Goal: Communication & Community: Answer question/provide support

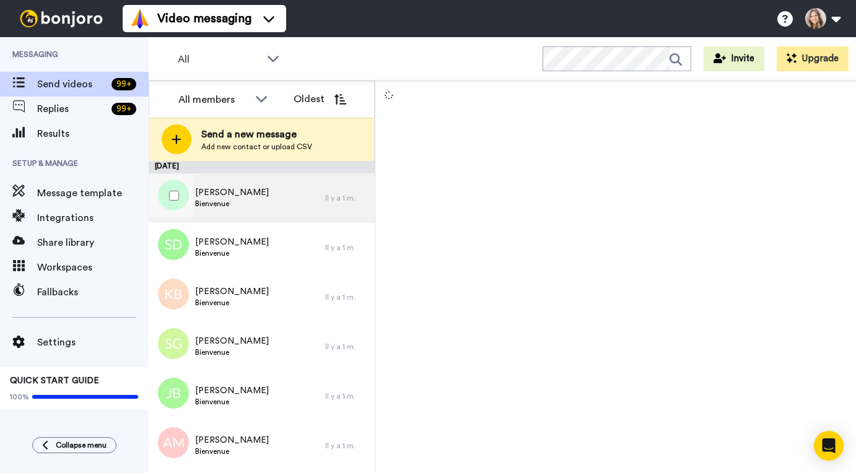
click at [287, 197] on div "Marco Pelozzi Bienvenue" at bounding box center [237, 198] width 177 height 50
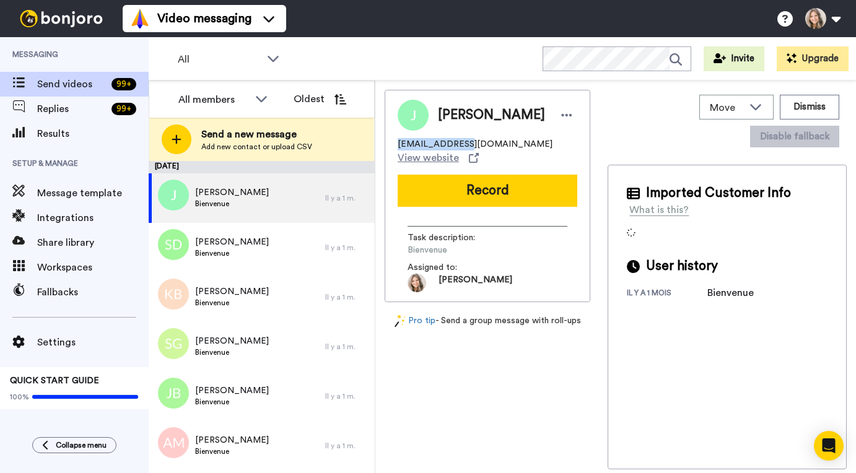
drag, startPoint x: 398, startPoint y: 146, endPoint x: 450, endPoint y: 144, distance: 52.7
click at [450, 144] on span "janick.pelozzi@bluewin.ch" at bounding box center [475, 144] width 155 height 12
copy span "janick.pelozzi"
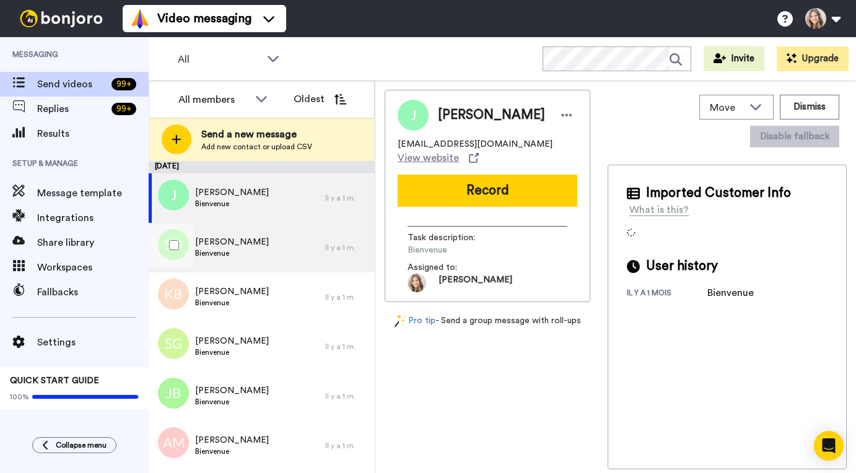
click at [284, 249] on div "Suzie Dufresne Bienvenue" at bounding box center [237, 248] width 177 height 50
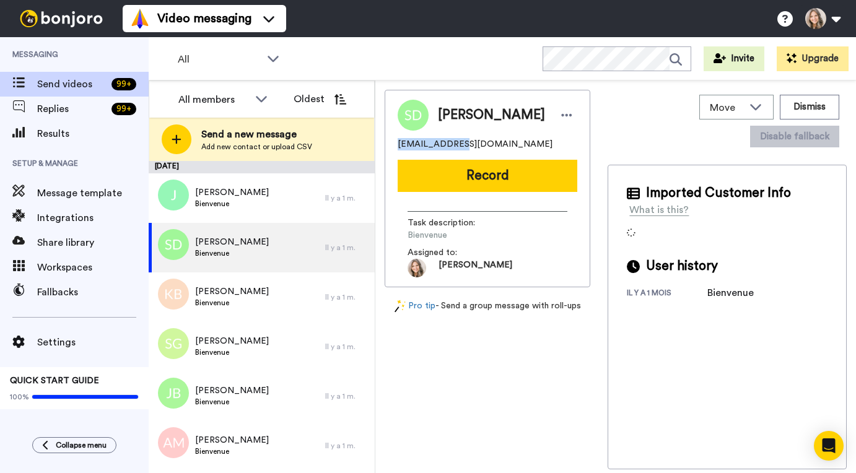
drag, startPoint x: 398, startPoint y: 144, endPoint x: 450, endPoint y: 144, distance: 52.6
click at [450, 144] on span "dufresnesuzie@hotmail.com" at bounding box center [475, 144] width 155 height 12
copy span "dufresnesuzie"
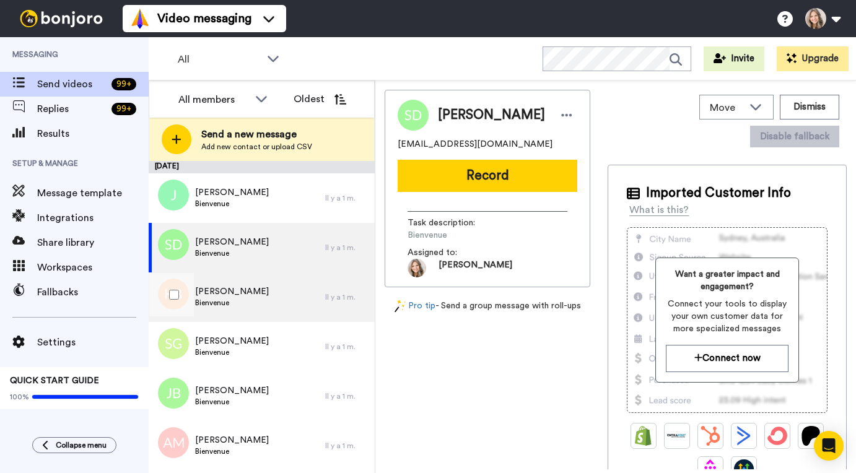
click at [275, 290] on div "Karine Bertrand Bienvenue" at bounding box center [237, 297] width 177 height 50
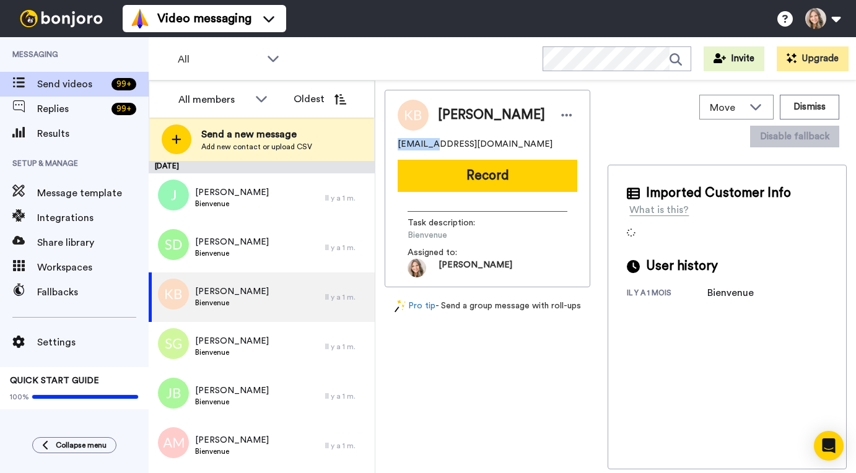
drag, startPoint x: 398, startPoint y: 144, endPoint x: 427, endPoint y: 144, distance: 29.7
click at [427, 144] on span "kasaliah@hotmail.com" at bounding box center [475, 144] width 155 height 12
copy span "kasaliah"
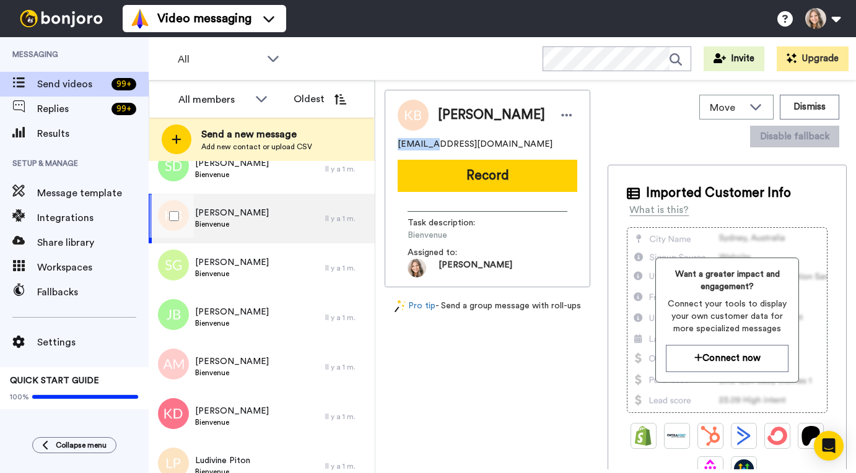
scroll to position [83, 0]
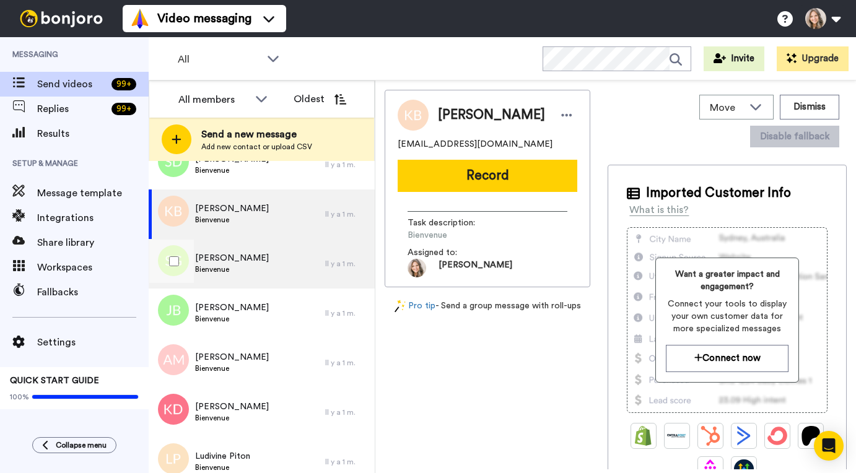
click at [268, 267] on div "Sandrine Guise Bienvenue" at bounding box center [237, 264] width 177 height 50
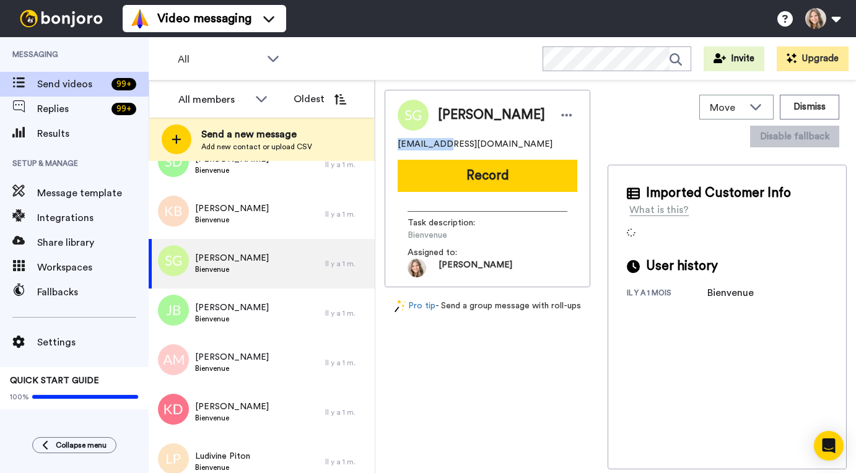
drag, startPoint x: 398, startPoint y: 143, endPoint x: 441, endPoint y: 143, distance: 42.7
click at [441, 143] on span "guise13200@gmail.com" at bounding box center [475, 144] width 155 height 12
copy span "guise13200"
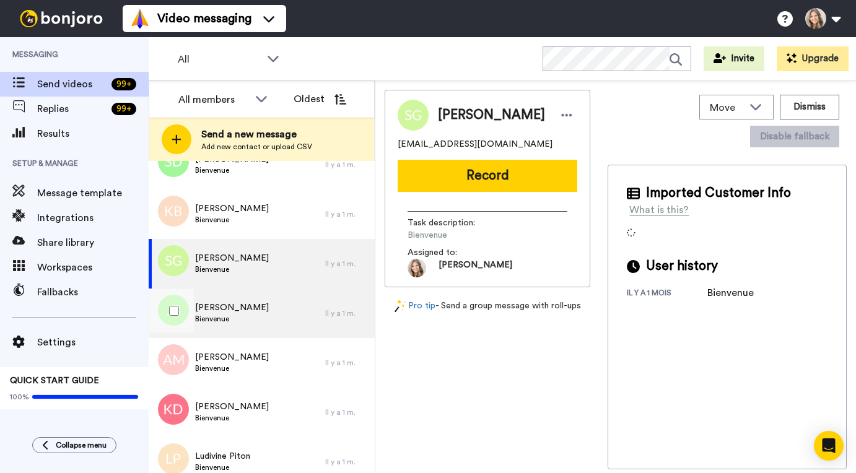
click at [294, 314] on div "Johanne Bernier Bienvenue" at bounding box center [237, 314] width 177 height 50
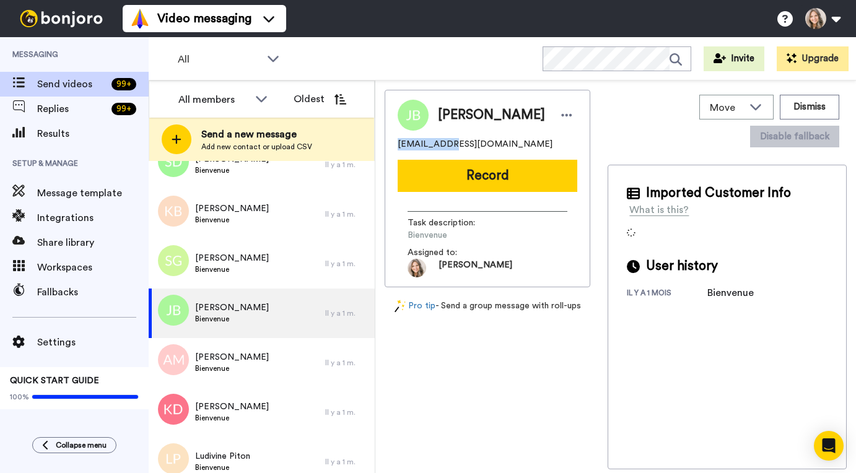
drag, startPoint x: 398, startPoint y: 146, endPoint x: 438, endPoint y: 144, distance: 40.9
click at [438, 144] on span "jbernier166@outlook.com" at bounding box center [475, 144] width 155 height 12
copy span "jbernier166"
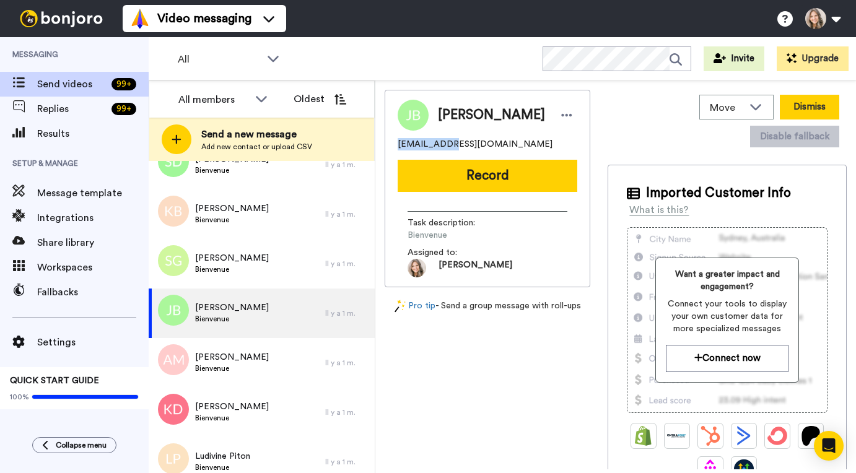
click at [821, 107] on button "Dismiss" at bounding box center [809, 107] width 59 height 25
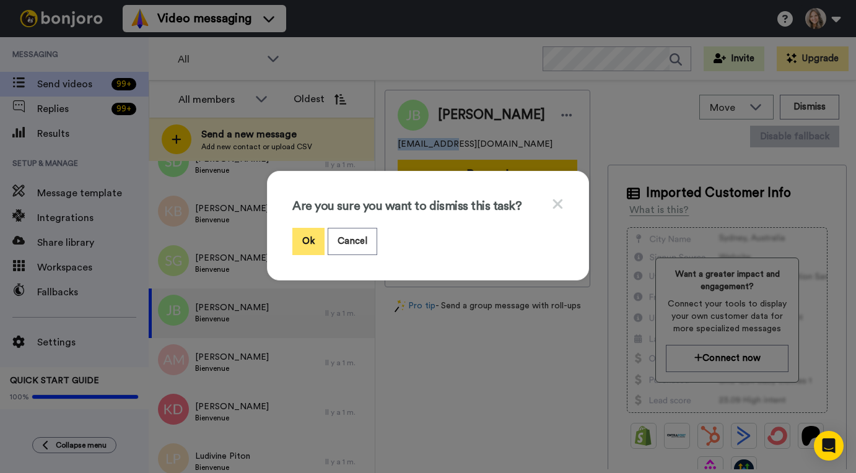
click at [307, 239] on button "Ok" at bounding box center [308, 241] width 32 height 27
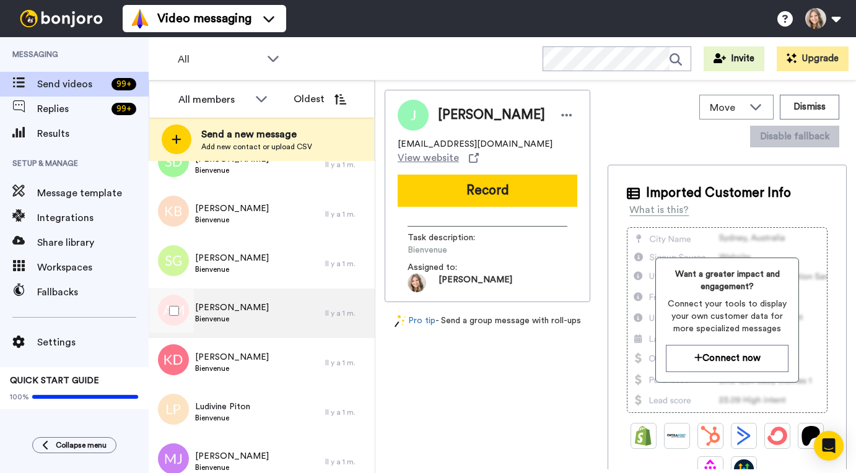
click at [292, 302] on div "Aurelie Milhamont Bienvenue" at bounding box center [237, 314] width 177 height 50
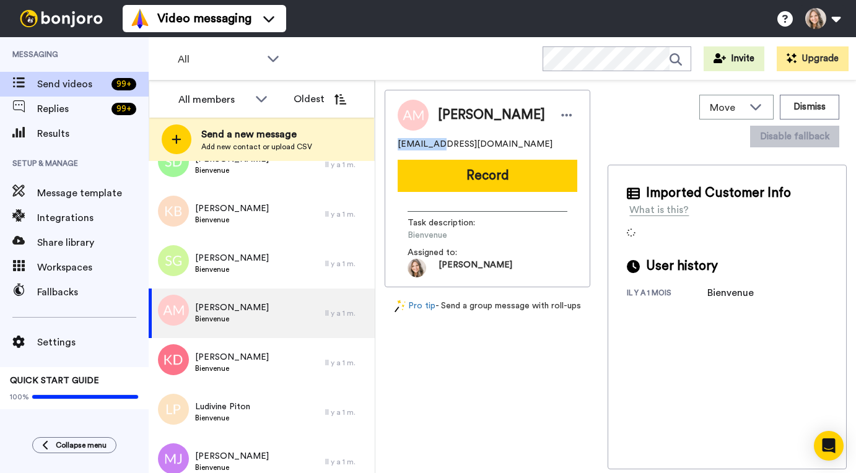
drag, startPoint x: 397, startPoint y: 144, endPoint x: 423, endPoint y: 146, distance: 26.1
click at [423, 146] on span "lili.milh@hotmail.com" at bounding box center [475, 144] width 155 height 12
copy span "lili.milh"
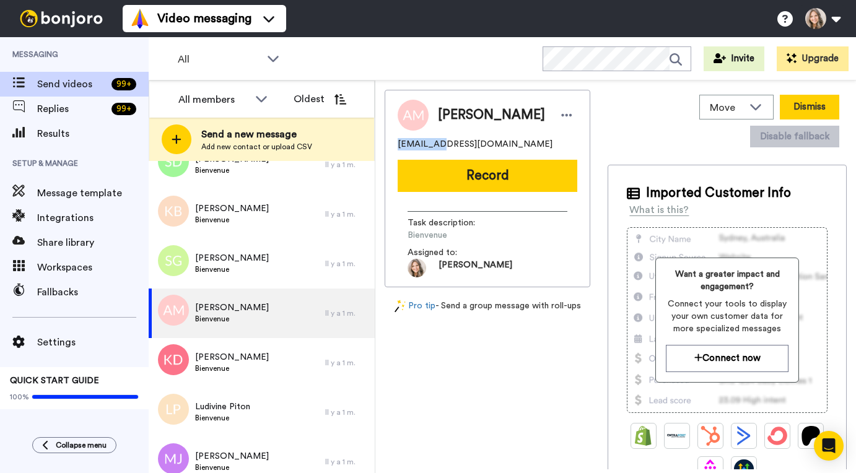
click at [816, 105] on button "Dismiss" at bounding box center [809, 107] width 59 height 25
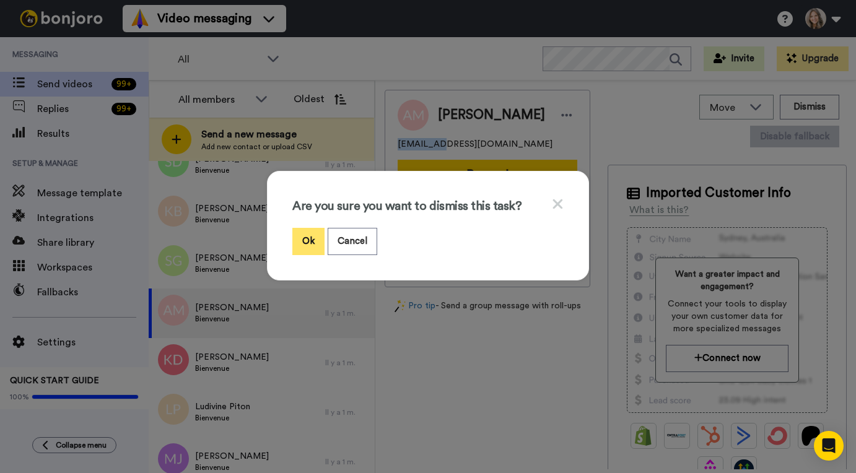
click at [305, 242] on button "Ok" at bounding box center [308, 241] width 32 height 27
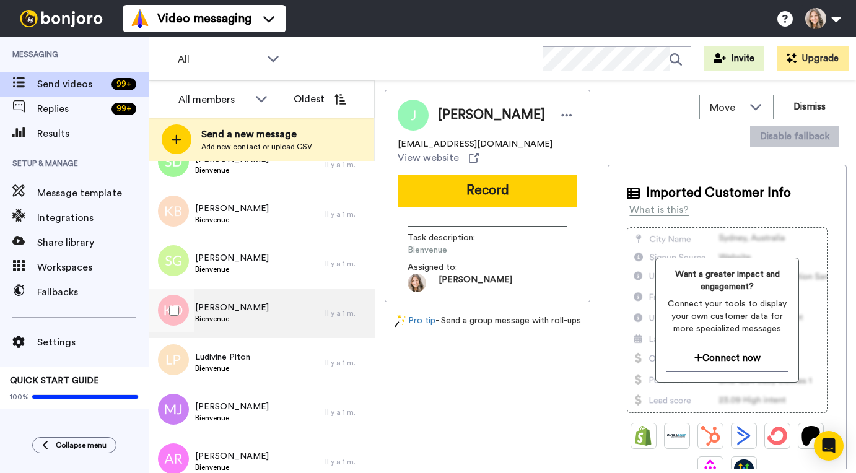
click at [295, 313] on div "Karine Duchier Bienvenue" at bounding box center [237, 314] width 177 height 50
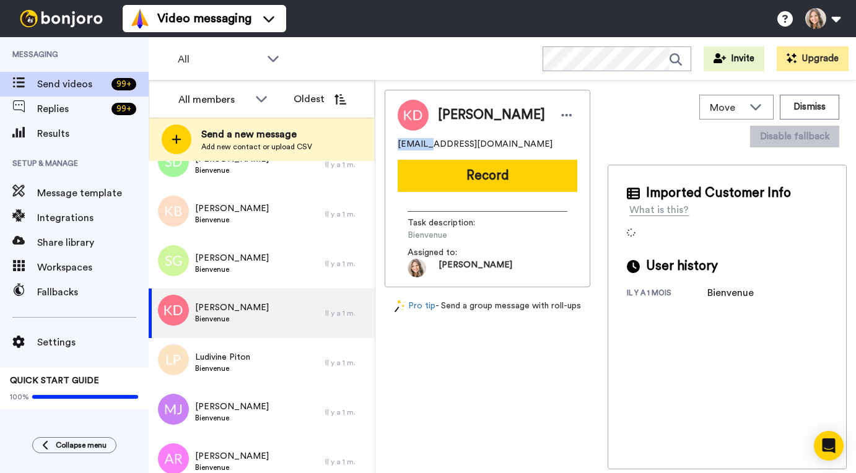
drag, startPoint x: 399, startPoint y: 144, endPoint x: 428, endPoint y: 144, distance: 29.1
click at [428, 144] on span "[EMAIL_ADDRESS][DOMAIN_NAME]" at bounding box center [475, 144] width 155 height 12
copy span "douxnid"
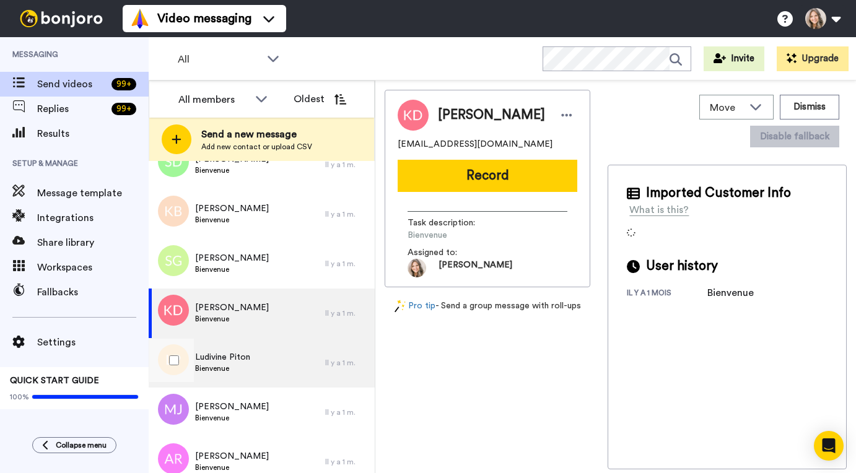
click at [272, 355] on div "Ludivine Piton Bienvenue" at bounding box center [237, 363] width 177 height 50
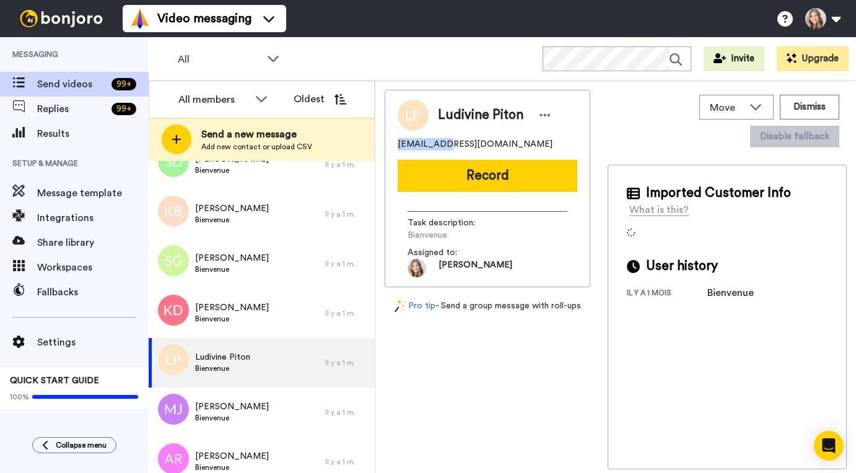
drag, startPoint x: 398, startPoint y: 146, endPoint x: 436, endPoint y: 146, distance: 38.4
click at [436, 146] on span "pludivine1@gmail.com" at bounding box center [475, 144] width 155 height 12
copy span "pludivine1"
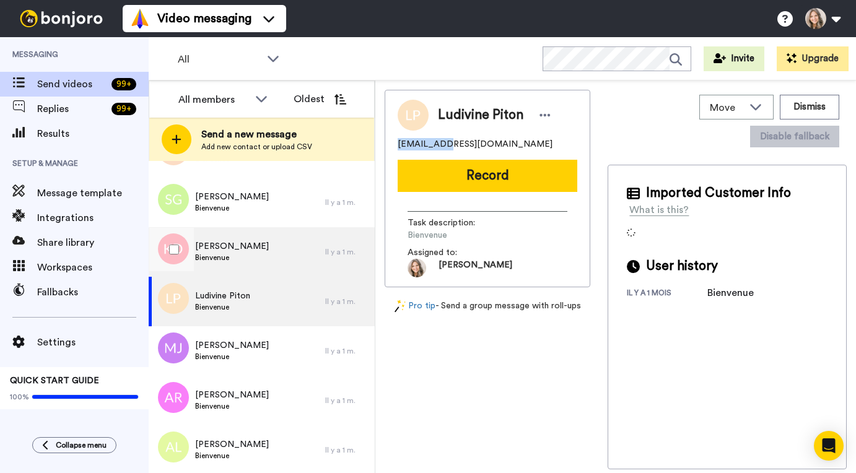
scroll to position [171, 0]
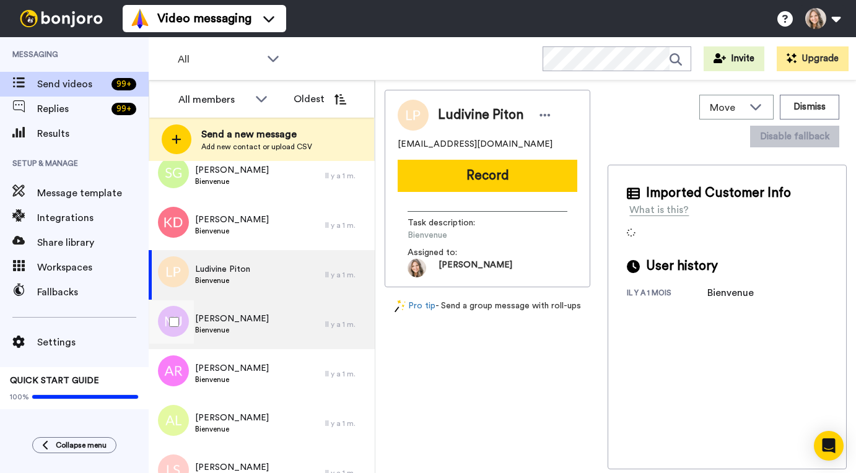
click at [295, 324] on div "Michelle Josset Bienvenue" at bounding box center [237, 325] width 177 height 50
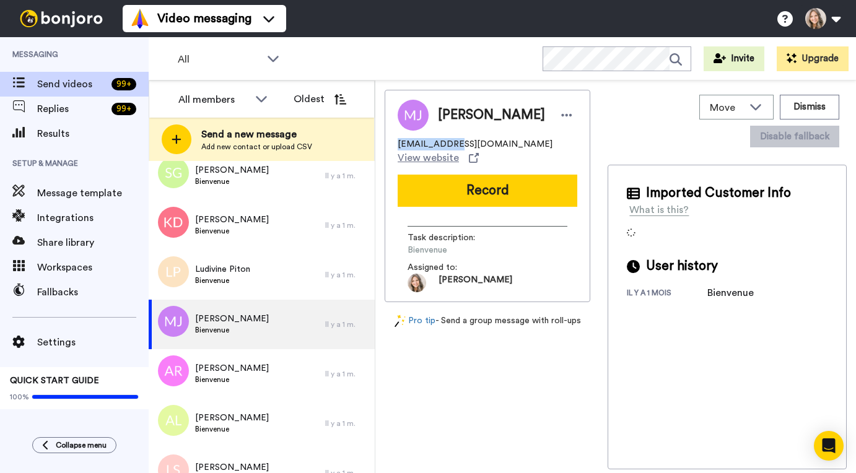
drag, startPoint x: 398, startPoint y: 144, endPoint x: 447, endPoint y: 144, distance: 48.9
click at [447, 144] on span "tugh@club.fr" at bounding box center [475, 144] width 155 height 12
copy span "tugh@club.fr"
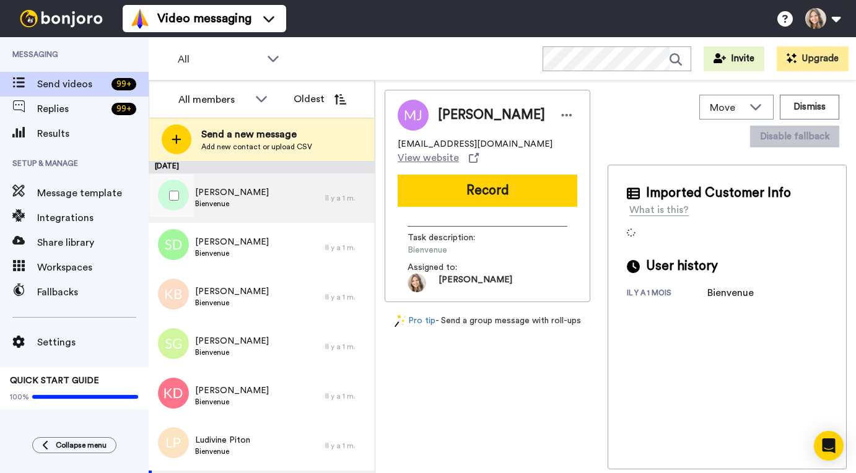
click at [292, 201] on div "Marco Pelozzi Bienvenue" at bounding box center [237, 198] width 177 height 50
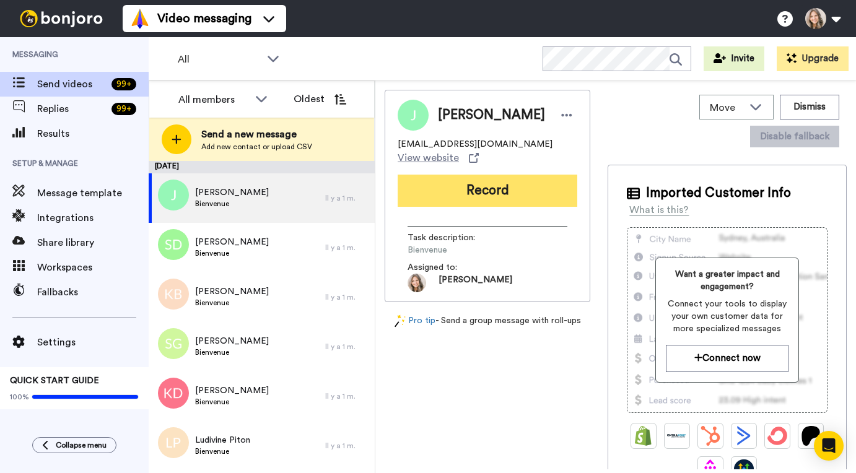
click at [504, 191] on button "Record" at bounding box center [488, 191] width 180 height 32
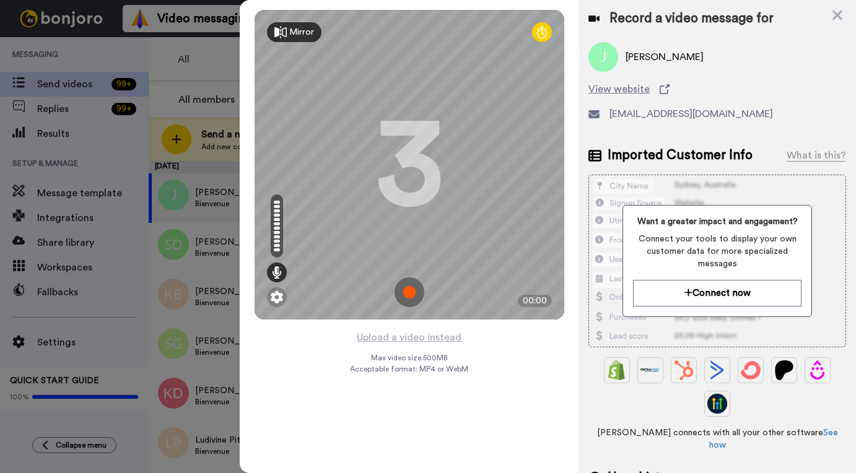
click at [408, 290] on img at bounding box center [410, 292] width 30 height 30
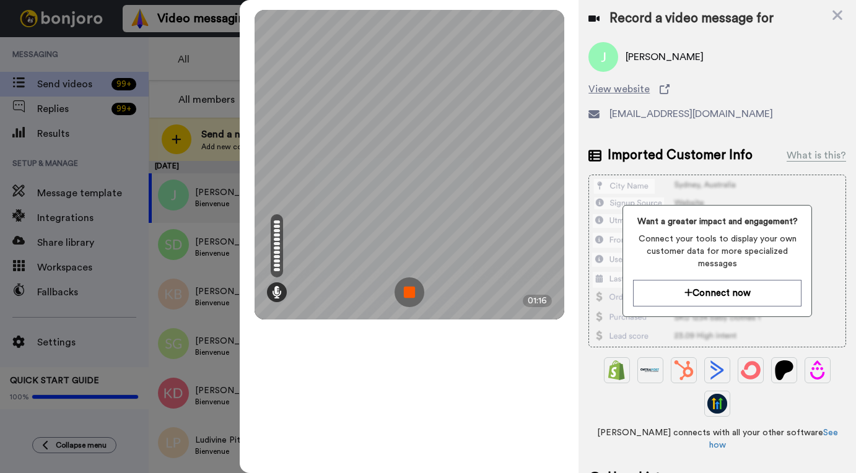
click at [413, 291] on img at bounding box center [410, 292] width 30 height 30
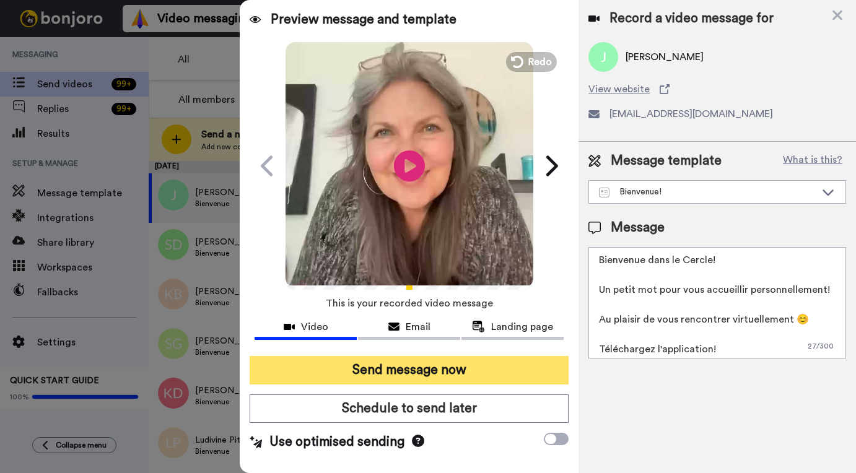
click at [453, 375] on button "Send message now" at bounding box center [409, 370] width 319 height 28
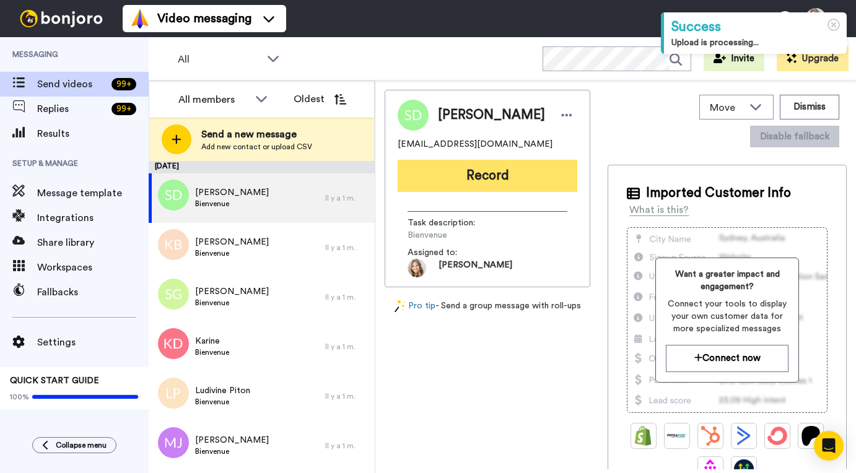
click at [499, 176] on button "Record" at bounding box center [488, 176] width 180 height 32
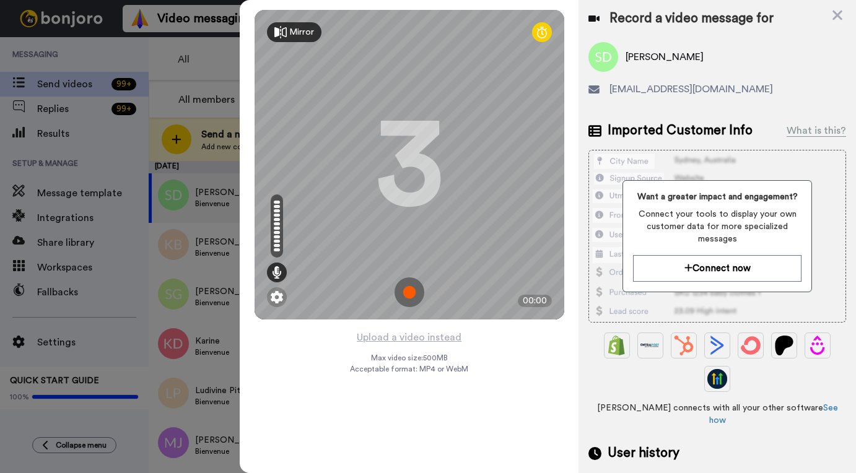
click at [410, 293] on img at bounding box center [410, 292] width 30 height 30
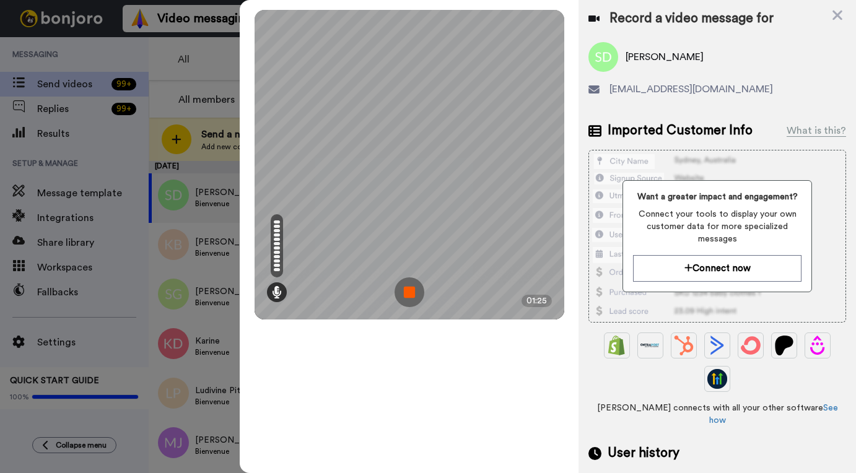
click at [408, 291] on img at bounding box center [410, 292] width 30 height 30
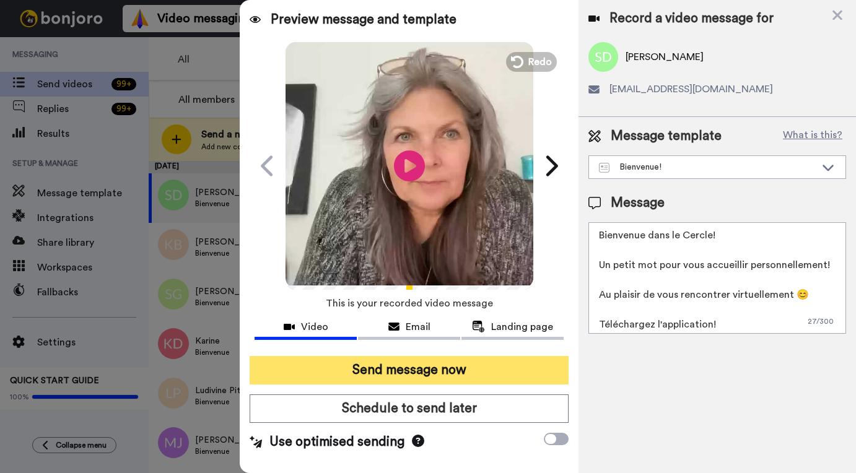
click at [437, 376] on button "Send message now" at bounding box center [409, 370] width 319 height 28
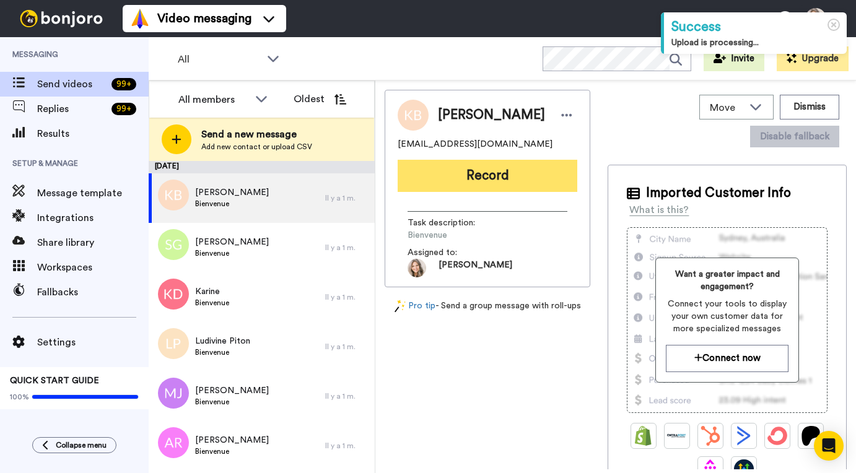
click at [493, 175] on button "Record" at bounding box center [488, 176] width 180 height 32
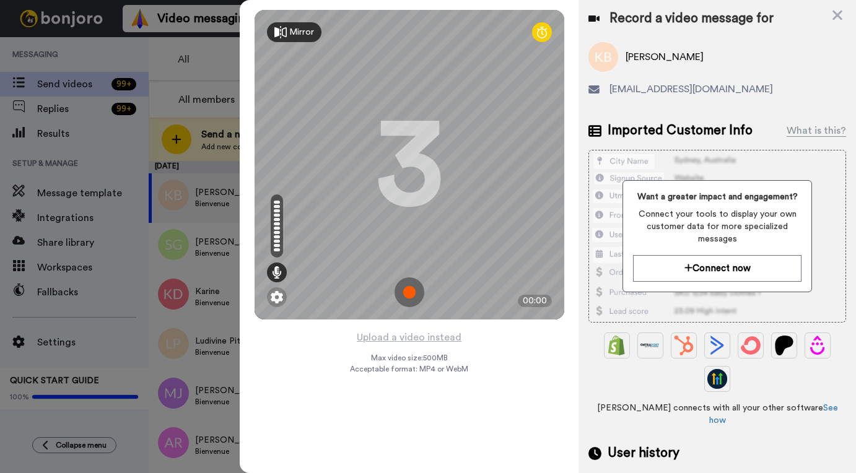
click at [411, 293] on img at bounding box center [410, 292] width 30 height 30
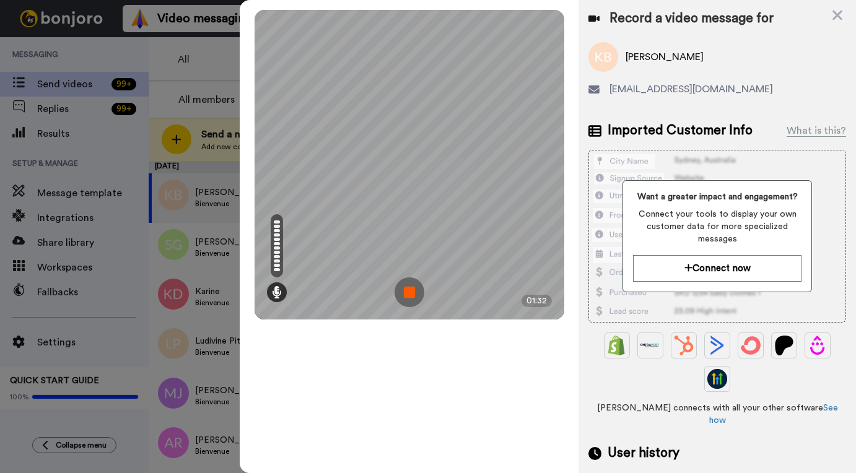
click at [409, 291] on img at bounding box center [410, 292] width 30 height 30
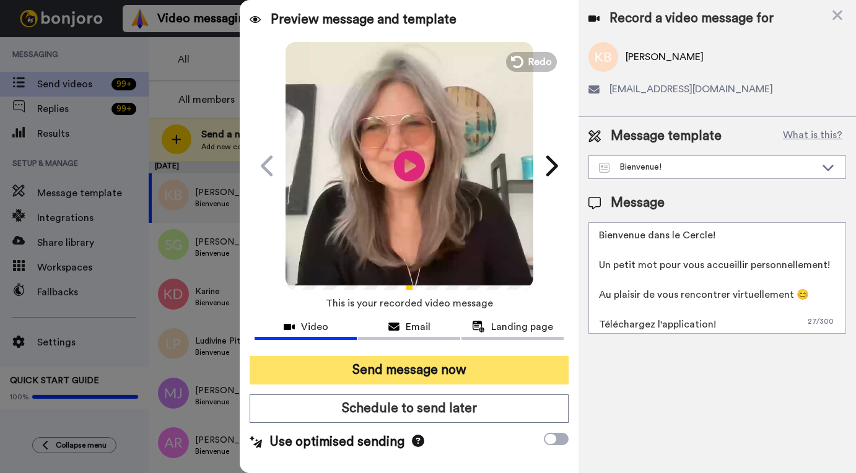
click at [468, 370] on button "Send message now" at bounding box center [409, 370] width 319 height 28
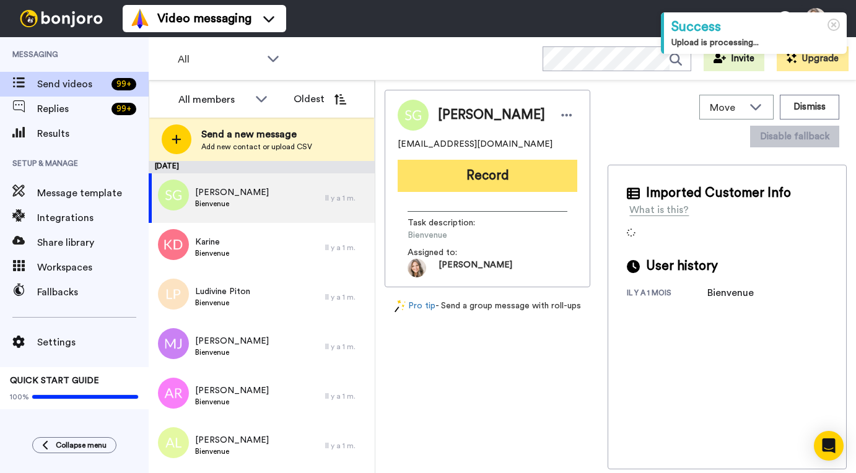
click at [487, 179] on button "Record" at bounding box center [488, 176] width 180 height 32
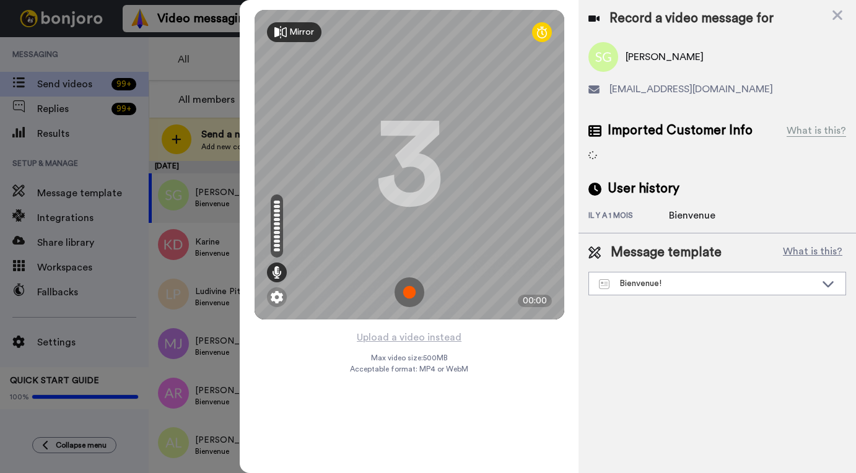
click at [409, 295] on img at bounding box center [410, 292] width 30 height 30
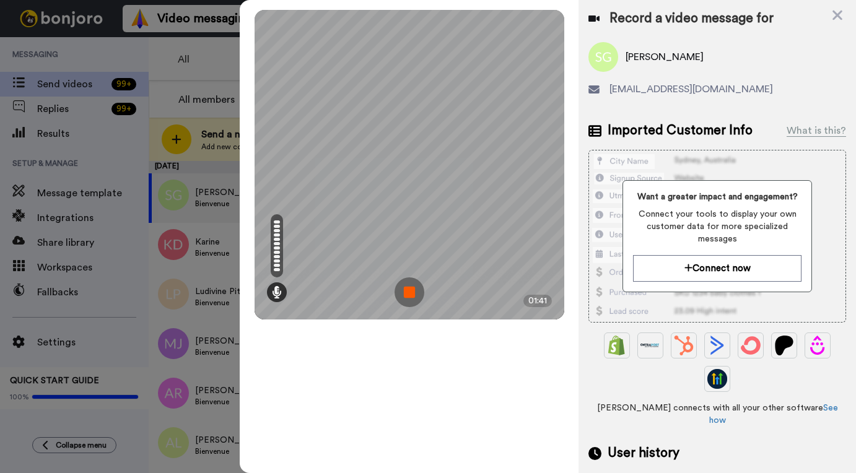
click at [409, 292] on img at bounding box center [410, 292] width 30 height 30
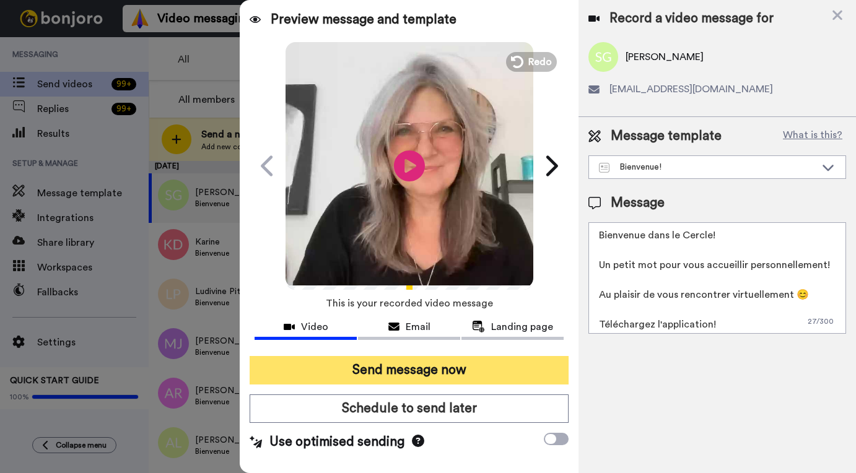
click at [450, 368] on button "Send message now" at bounding box center [409, 370] width 319 height 28
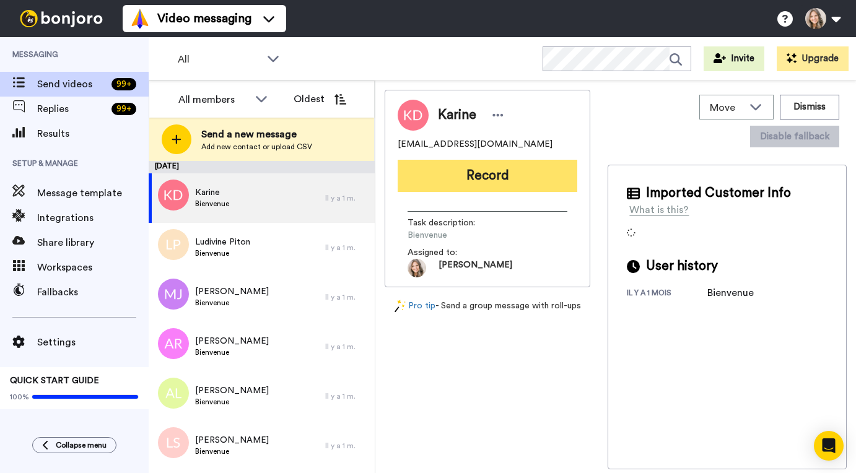
click at [515, 178] on button "Record" at bounding box center [488, 176] width 180 height 32
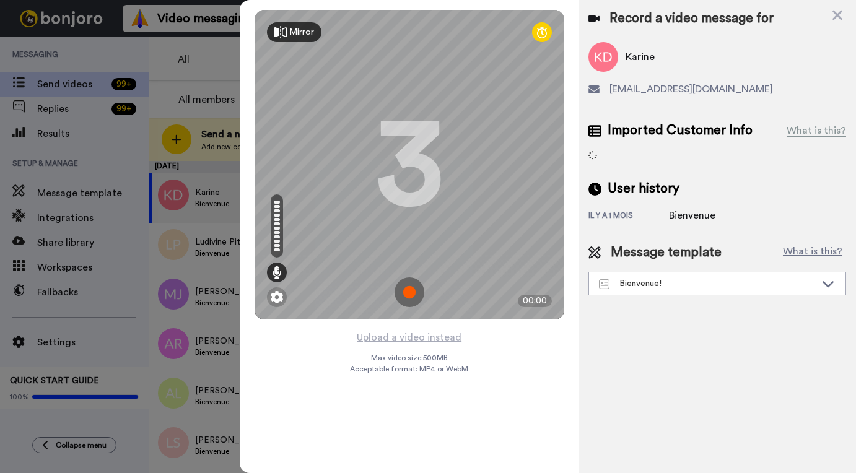
click at [411, 290] on img at bounding box center [410, 292] width 30 height 30
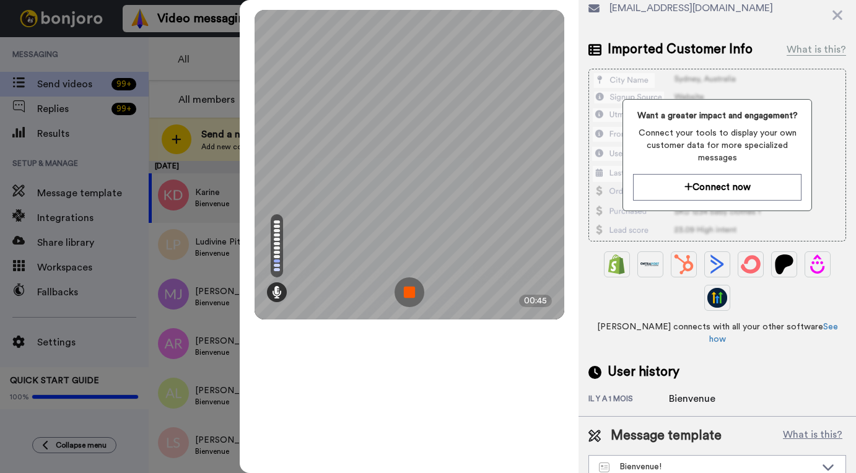
scroll to position [84, 0]
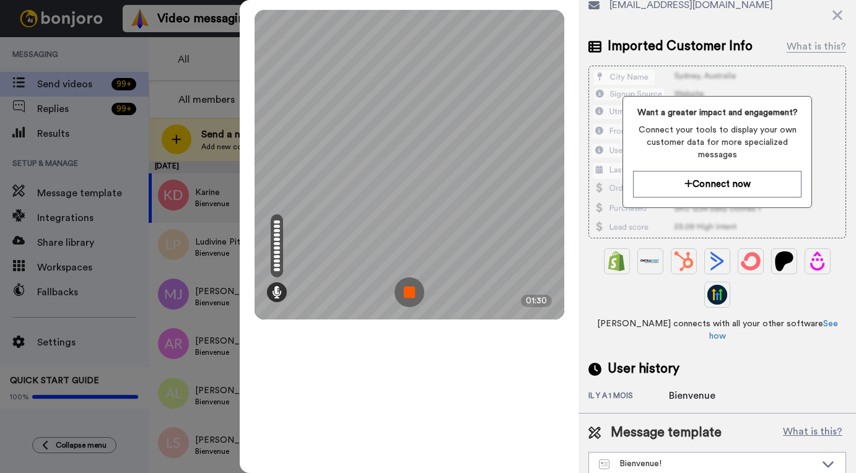
click at [407, 295] on img at bounding box center [410, 292] width 30 height 30
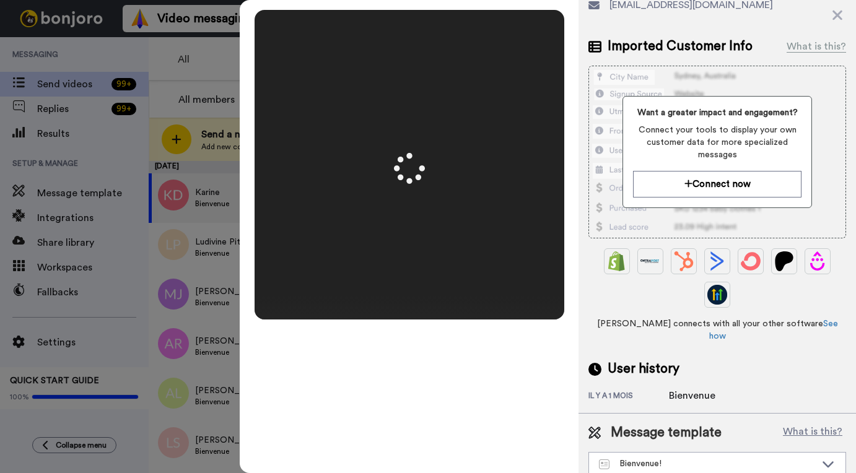
scroll to position [0, 0]
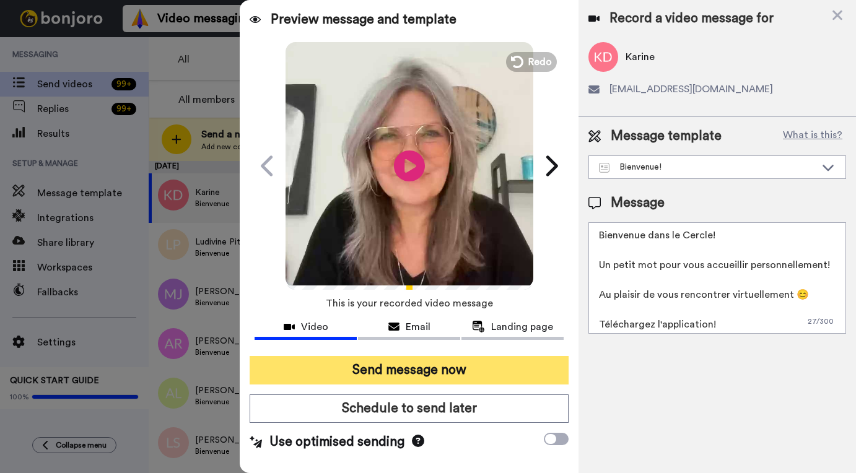
click at [422, 378] on button "Send message now" at bounding box center [409, 370] width 319 height 28
